Goal: Check status: Check status

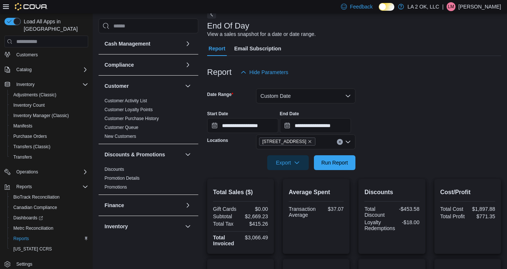
scroll to position [37, 0]
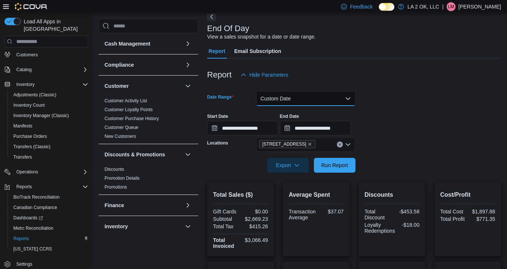
click at [347, 98] on button "Custom Date" at bounding box center [305, 98] width 99 height 15
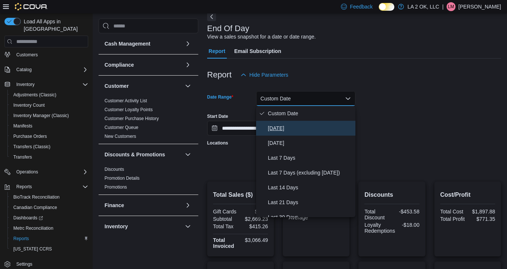
click at [281, 129] on span "[DATE]" at bounding box center [310, 128] width 84 height 9
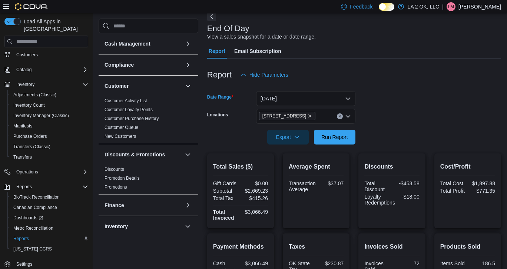
click at [415, 107] on form "Date Range [DATE] Locations 1 SE 59th St Export Run Report" at bounding box center [354, 113] width 294 height 62
click at [335, 140] on span "Run Report" at bounding box center [334, 136] width 27 height 7
click at [340, 117] on icon "Clear input" at bounding box center [339, 116] width 3 height 3
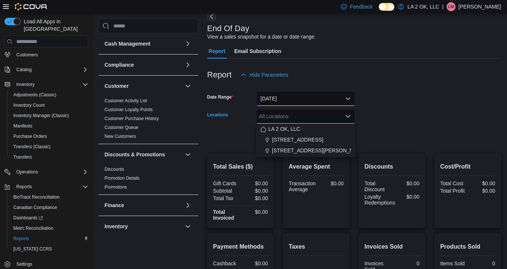
click at [347, 97] on button "[DATE]" at bounding box center [305, 98] width 99 height 15
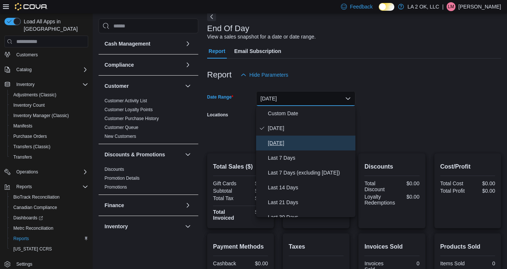
click at [282, 142] on span "[DATE]" at bounding box center [310, 143] width 84 height 9
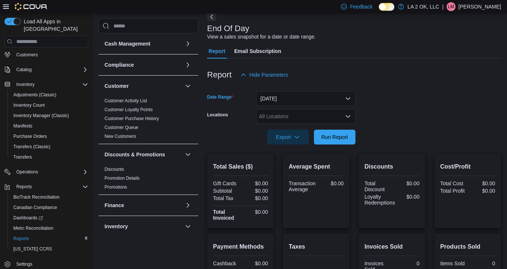
click at [423, 113] on form "Date Range [DATE] Locations All Locations Export Run Report" at bounding box center [354, 113] width 294 height 62
click at [349, 117] on icon "Open list of options" at bounding box center [348, 116] width 6 height 6
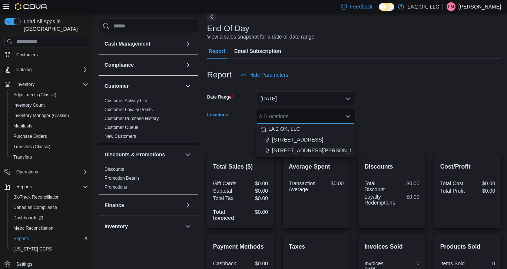
click at [299, 137] on span "[STREET_ADDRESS]" at bounding box center [297, 139] width 51 height 7
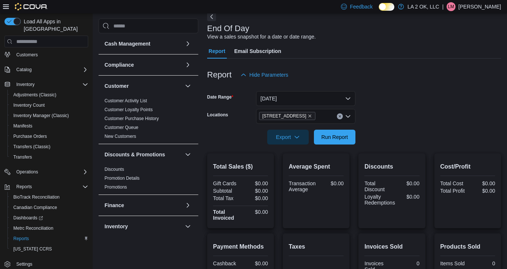
click at [385, 121] on form "Date Range [DATE] Locations 1 SE 59th St Export Run Report" at bounding box center [354, 113] width 294 height 62
click at [333, 137] on span "Run Report" at bounding box center [334, 136] width 27 height 7
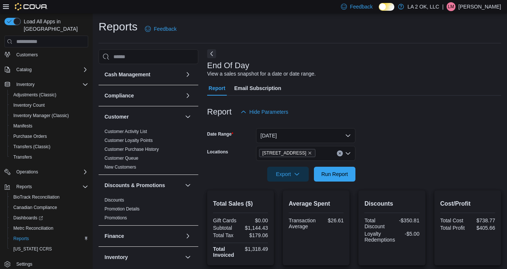
click at [340, 154] on icon "Clear input" at bounding box center [339, 153] width 3 height 3
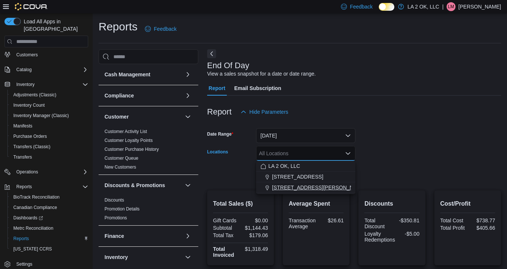
click at [312, 185] on span "[STREET_ADDRESS][PERSON_NAME]" at bounding box center [319, 187] width 94 height 7
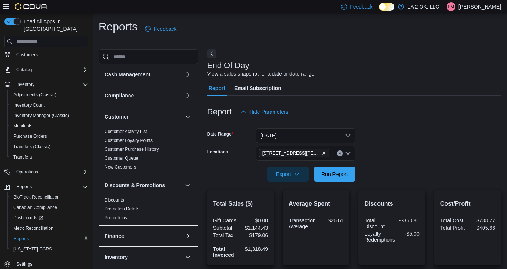
click at [404, 159] on form "Date Range [DATE] Locations [STREET_ADDRESS][PERSON_NAME] Export Run Report" at bounding box center [354, 150] width 294 height 62
click at [349, 137] on button "[DATE]" at bounding box center [305, 135] width 99 height 15
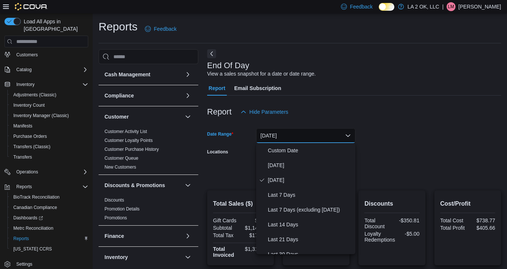
click at [423, 143] on form "Date Range [DATE] Locations [STREET_ADDRESS][PERSON_NAME] Export Run Report" at bounding box center [354, 150] width 294 height 62
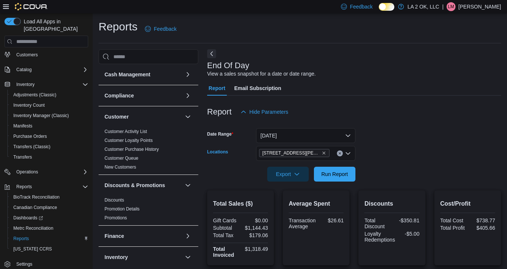
click at [347, 153] on icon "Open list of options" at bounding box center [348, 153] width 6 height 6
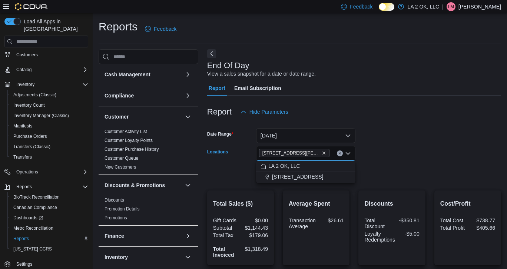
click at [419, 132] on form "Date Range [DATE] Locations [STREET_ADDRESS][PERSON_NAME] Selected. [STREET_ADD…" at bounding box center [354, 150] width 294 height 62
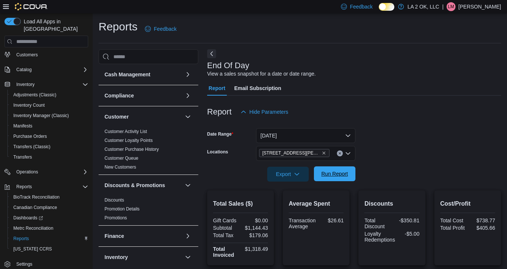
click at [339, 174] on span "Run Report" at bounding box center [334, 173] width 27 height 7
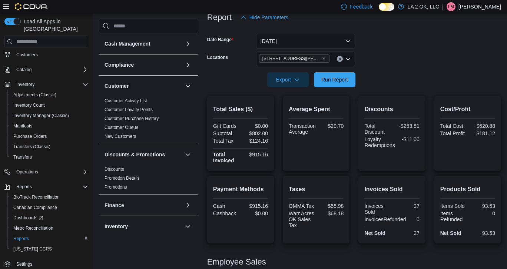
scroll to position [155, 0]
